Goal: Task Accomplishment & Management: Manage account settings

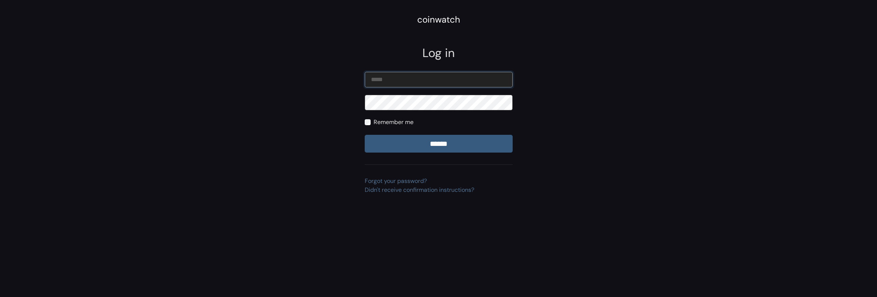
type input "**********"
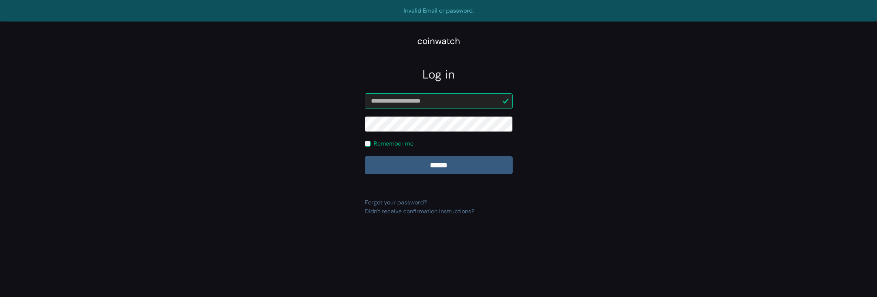
click at [256, 131] on div "**********" at bounding box center [438, 215] width 877 height 320
